Goal: Information Seeking & Learning: Learn about a topic

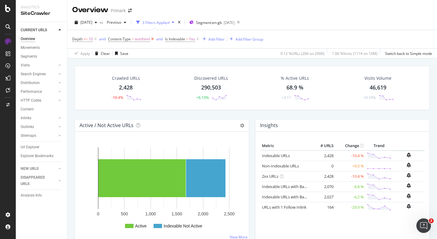
click at [153, 38] on icon at bounding box center [152, 39] width 5 height 6
click at [209, 38] on div "Add Filter" at bounding box center [217, 39] width 16 height 5
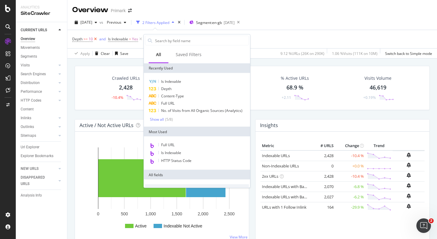
click at [97, 40] on icon at bounding box center [95, 39] width 5 height 6
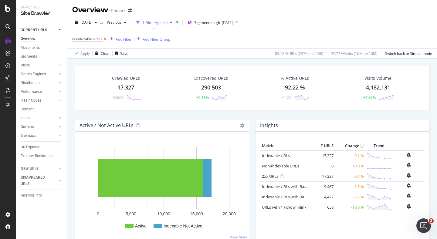
click at [105, 39] on icon at bounding box center [104, 39] width 5 height 6
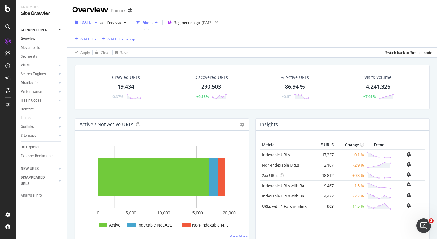
click at [92, 22] on span "[DATE]" at bounding box center [86, 22] width 12 height 5
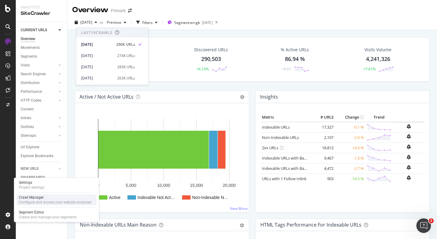
click at [37, 197] on div "Crawl Manager" at bounding box center [55, 197] width 73 height 5
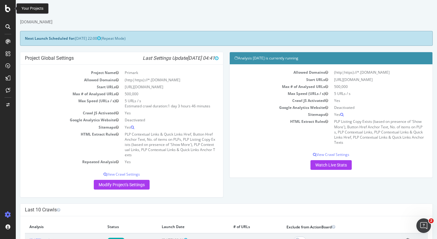
click at [6, 8] on icon at bounding box center [7, 8] width 5 height 7
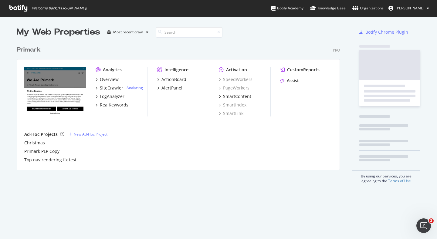
scroll to position [239, 437]
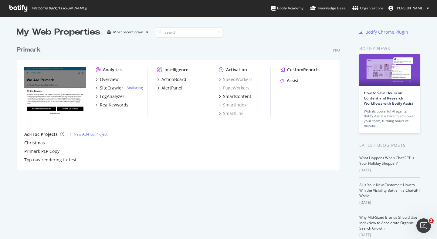
click at [62, 98] on img "grid" at bounding box center [55, 91] width 62 height 49
click at [114, 97] on div "LogAnalyzer" at bounding box center [112, 96] width 25 height 6
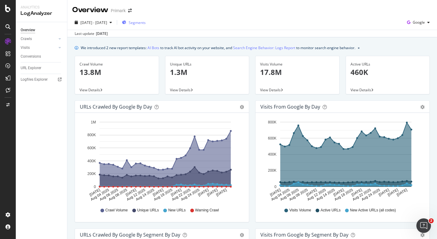
click at [146, 25] on span "Segments" at bounding box center [137, 22] width 17 height 5
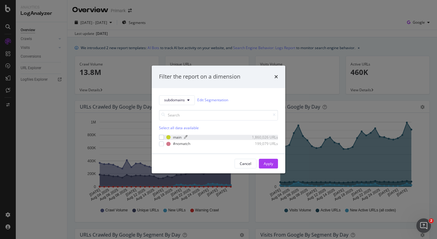
click at [175, 136] on div "main" at bounding box center [177, 137] width 8 height 5
click at [268, 163] on div "Apply" at bounding box center [268, 163] width 9 height 5
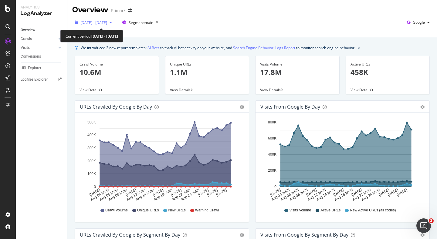
click at [107, 23] on span "[DATE] - [DATE]" at bounding box center [93, 22] width 27 height 5
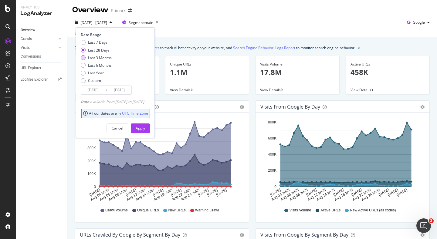
click at [86, 56] on div "Last 3 Months" at bounding box center [96, 57] width 31 height 5
type input "[DATE]"
click at [145, 125] on div "Apply" at bounding box center [140, 128] width 9 height 9
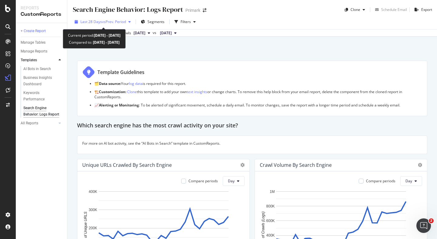
click at [114, 21] on span "vs Prev. Period" at bounding box center [114, 21] width 24 height 5
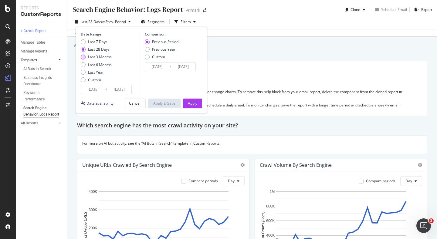
click at [99, 56] on div "Last 3 Months" at bounding box center [100, 56] width 24 height 5
type input "[DATE]"
type input "2025/03/01"
type input "2025/05/31"
click at [195, 103] on div "Apply" at bounding box center [192, 103] width 9 height 5
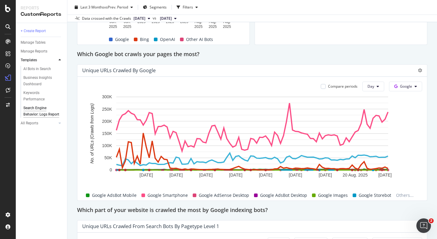
scroll to position [268, 0]
